Goal: Task Accomplishment & Management: Use online tool/utility

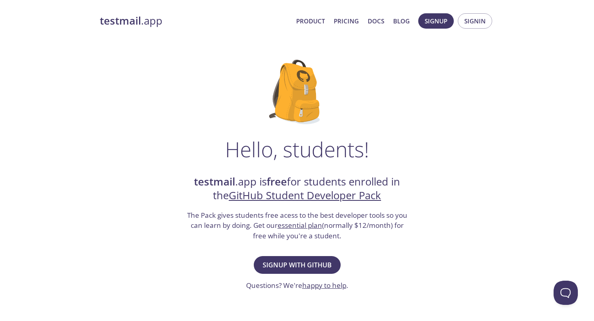
drag, startPoint x: 0, startPoint y: 0, endPoint x: 342, endPoint y: 223, distance: 408.1
click at [342, 224] on div "Hello, students! testmail .app is free for students enrolled in the GitHub Stud…" at bounding box center [297, 293] width 394 height 493
click at [306, 263] on span "Signup with GitHub" at bounding box center [296, 265] width 69 height 11
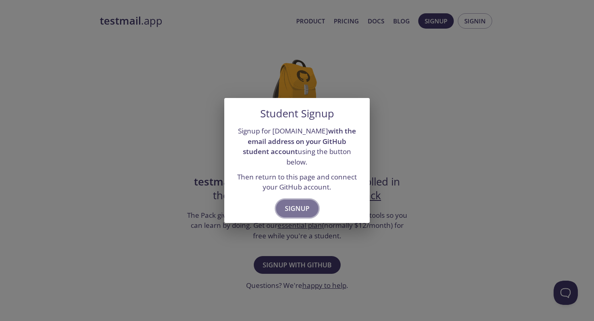
click at [305, 207] on span "Signup" at bounding box center [297, 208] width 25 height 11
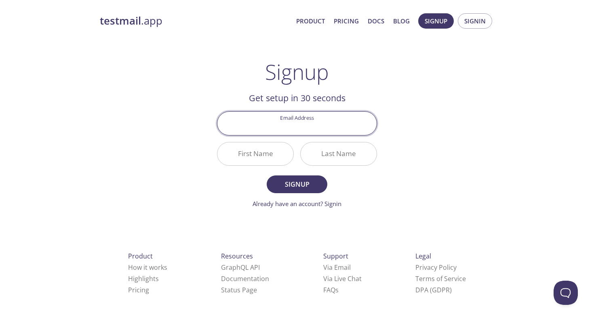
paste input "[EMAIL_ADDRESS][DOMAIN_NAME]"
type input "[EMAIL_ADDRESS][DOMAIN_NAME]"
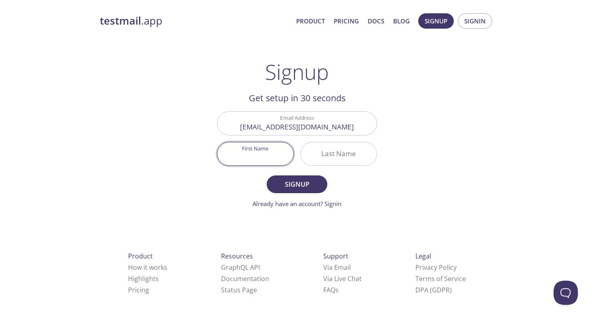
click at [256, 151] on input "First Name" at bounding box center [255, 154] width 76 height 23
paste input "Apichaya"
type input "Apichaya"
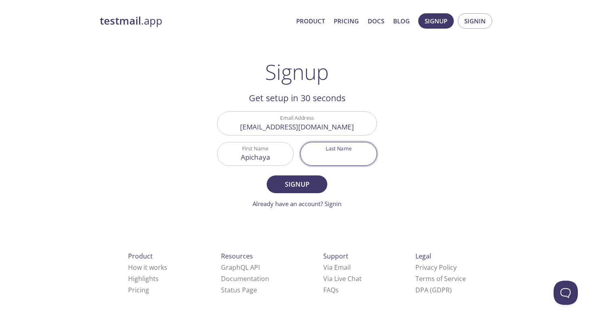
click at [344, 162] on input "Last Name" at bounding box center [338, 154] width 76 height 23
paste input "Wajanavisit"
type input "Wajanavisit"
click at [315, 177] on button "Signup" at bounding box center [296, 185] width 61 height 18
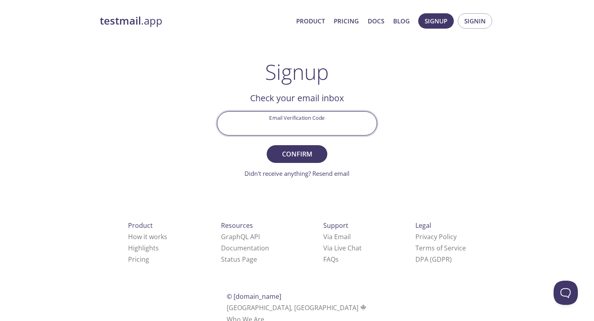
click at [313, 125] on input "Email Verification Code" at bounding box center [296, 123] width 159 height 23
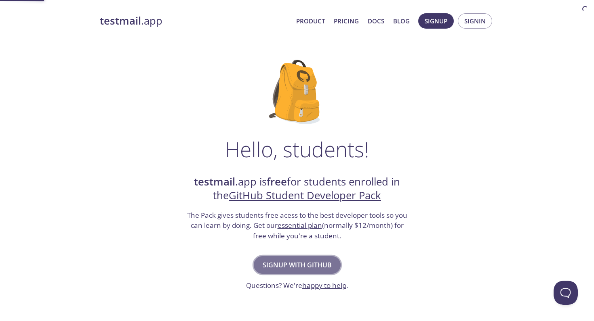
click at [298, 269] on span "Signup with GitHub" at bounding box center [296, 265] width 69 height 11
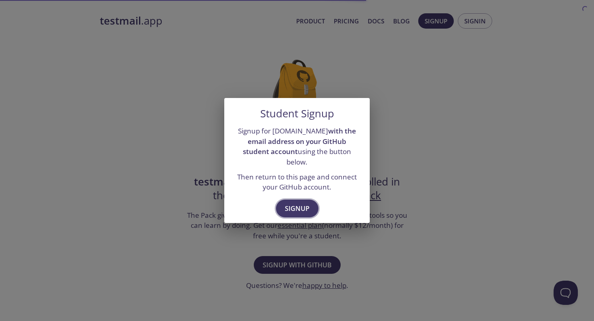
click at [294, 209] on span "Signup" at bounding box center [297, 208] width 25 height 11
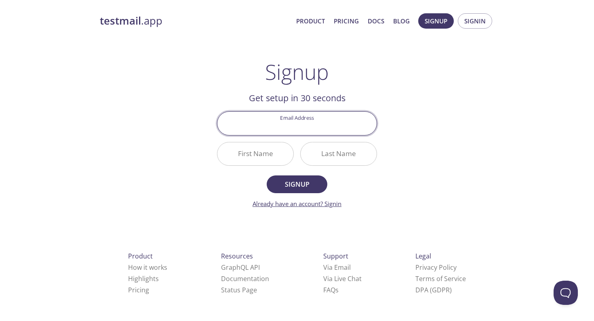
click at [327, 203] on link "Already have an account? Signin" at bounding box center [296, 204] width 89 height 8
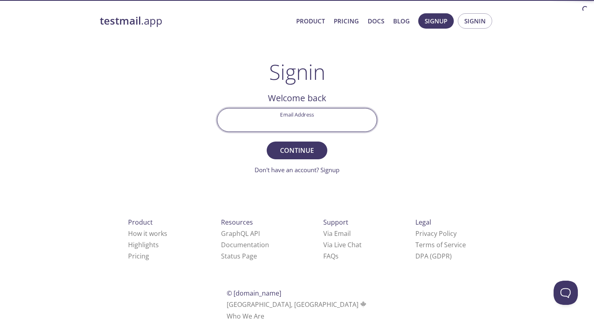
click at [294, 124] on input "Email Address" at bounding box center [296, 120] width 159 height 23
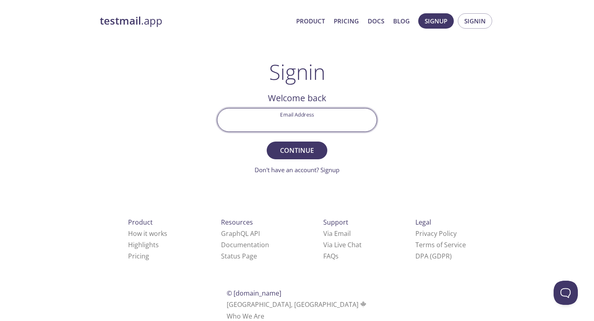
type input "a.wajanavisit0320231@arts.ac.uk"
click at [291, 146] on span "Continue" at bounding box center [296, 150] width 43 height 11
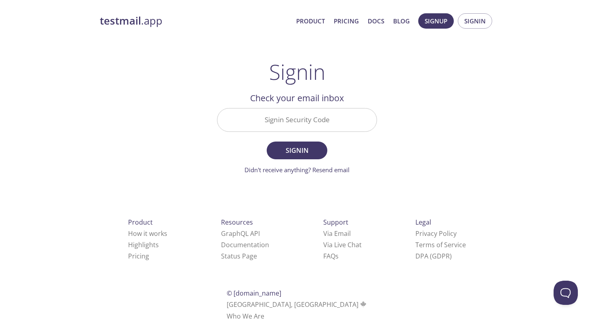
click at [296, 121] on input "Signin Security Code" at bounding box center [296, 120] width 159 height 23
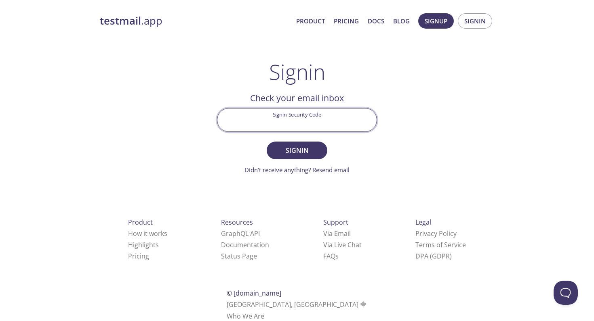
paste input "HCSGE6L"
type input "HCSGE6L"
click at [296, 142] on button "Signin" at bounding box center [296, 151] width 61 height 18
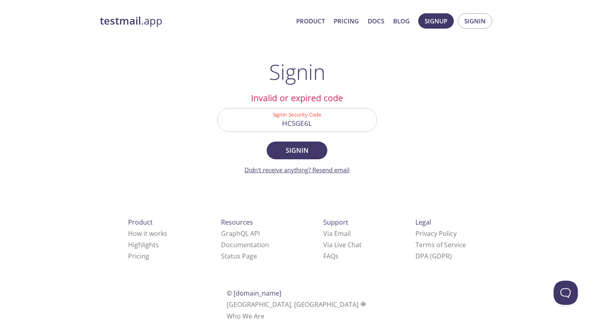
click at [297, 168] on link "Didn't receive anything? Resend email" at bounding box center [296, 170] width 105 height 8
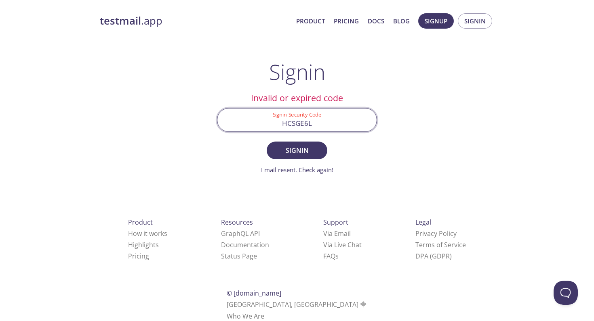
click at [298, 117] on input "HCSGE6L" at bounding box center [296, 120] width 159 height 23
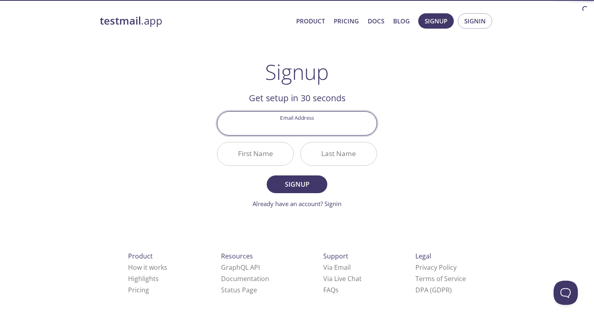
click at [290, 137] on div "Email Address" at bounding box center [297, 123] width 166 height 30
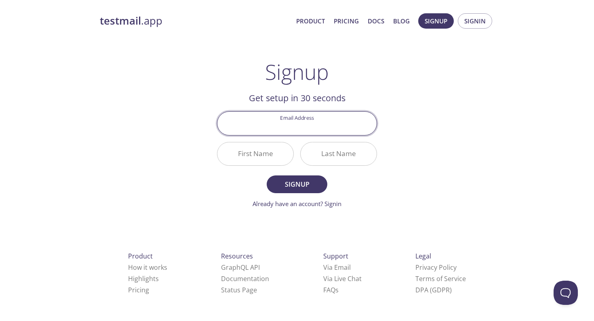
click at [290, 126] on input "Email Address" at bounding box center [296, 123] width 159 height 23
type input "a.wajanavisit0320231@arts.ac.uk"
click at [251, 153] on input "First Name" at bounding box center [255, 154] width 76 height 23
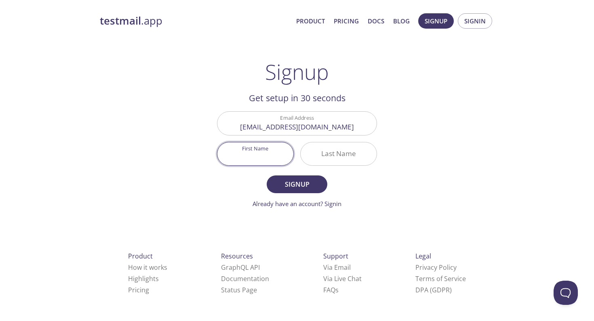
click at [251, 155] on input "First Name" at bounding box center [255, 154] width 76 height 23
type input "ฤ"
paste input "Apichaya"
type input "Apichaya"
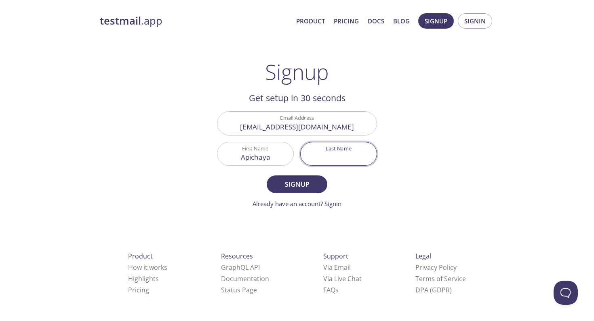
click at [322, 161] on input "Last Name" at bounding box center [338, 154] width 76 height 23
paste input "Wajanavisit"
type input "Wajanavisit"
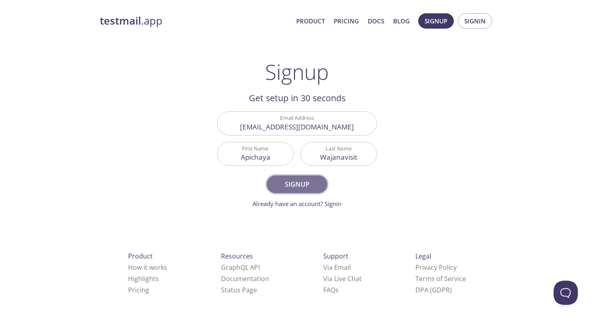
click at [305, 183] on span "Signup" at bounding box center [296, 184] width 43 height 11
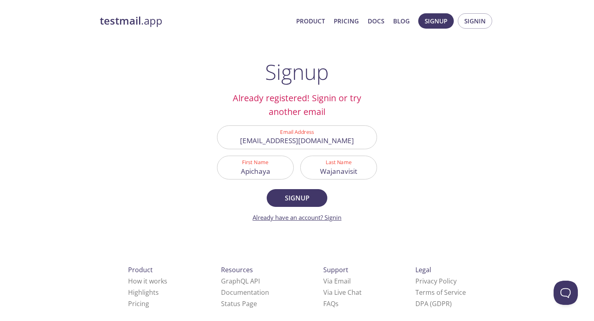
click at [331, 219] on link "Already have an account? Signin" at bounding box center [296, 218] width 89 height 8
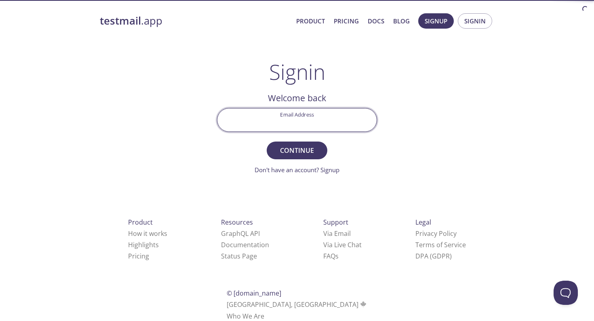
click at [313, 124] on input "Email Address" at bounding box center [296, 120] width 159 height 23
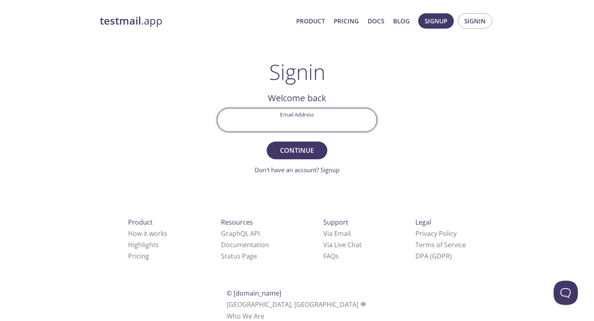
type input "a.wajanavisit0320231@arts.ac.uk"
click at [302, 146] on span "Continue" at bounding box center [296, 150] width 43 height 11
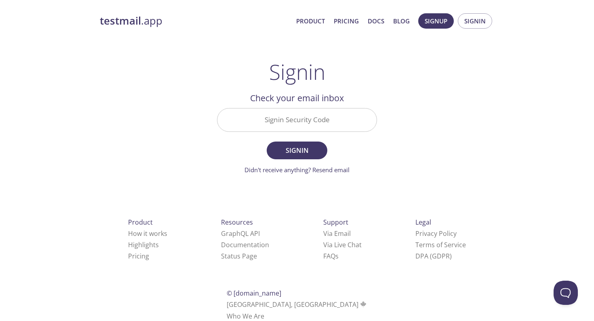
click at [300, 117] on input "Signin Security Code" at bounding box center [296, 120] width 159 height 23
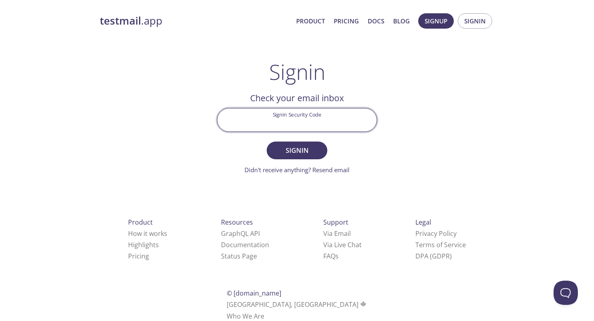
paste input "BUCB5E3"
type input "BUCB5E3"
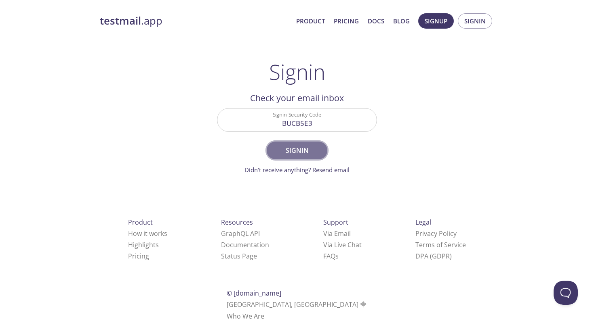
click at [300, 150] on span "Signin" at bounding box center [296, 150] width 43 height 11
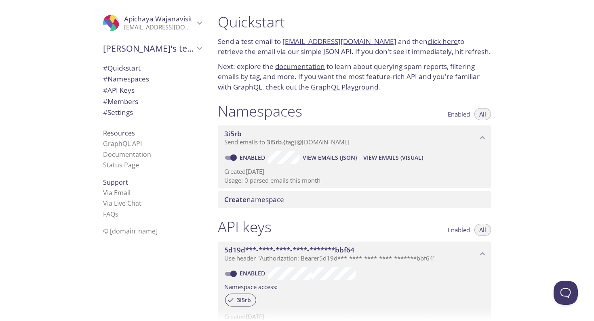
click at [336, 199] on span "Create namespace" at bounding box center [355, 199] width 263 height 9
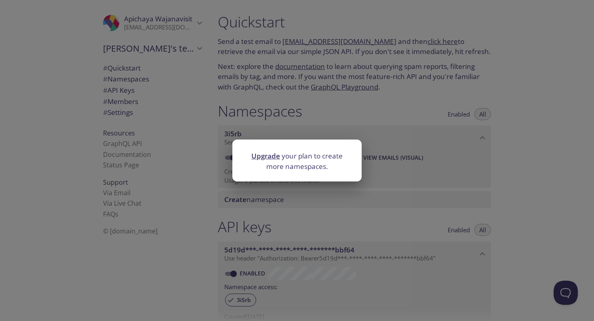
click at [367, 206] on div "Upgrade your plan to create more namespaces." at bounding box center [297, 160] width 594 height 321
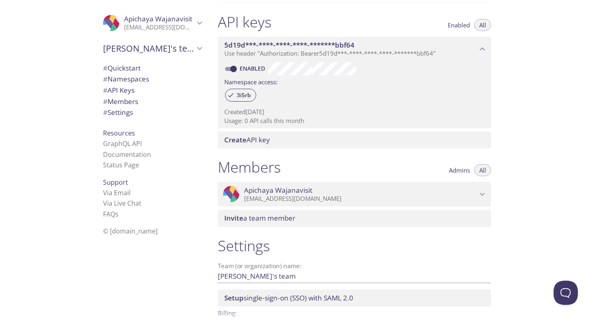
scroll to position [253, 0]
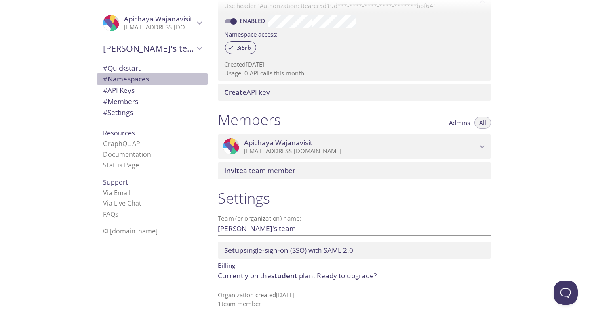
click at [125, 73] on div "# Namespaces" at bounding box center [152, 78] width 111 height 11
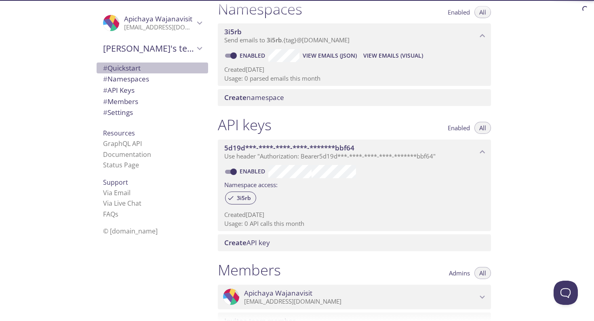
click at [127, 69] on span "# Quickstart" at bounding box center [122, 67] width 38 height 9
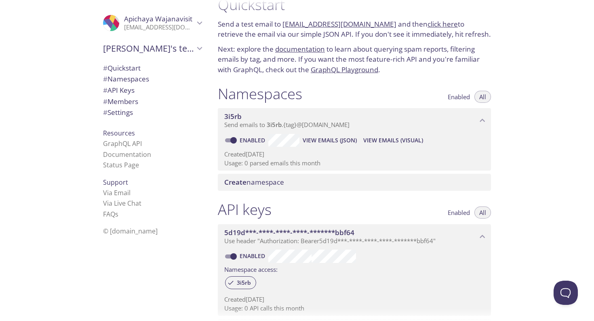
scroll to position [13, 0]
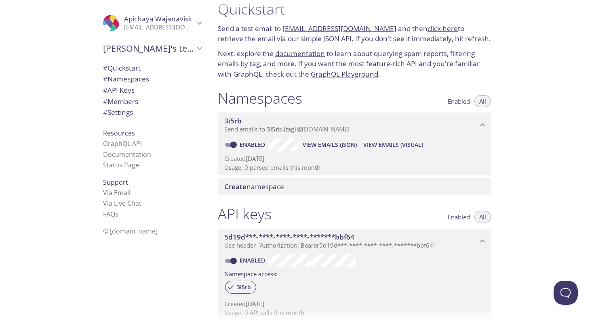
click at [430, 24] on link "click here" at bounding box center [442, 28] width 30 height 9
